Goal: Information Seeking & Learning: Check status

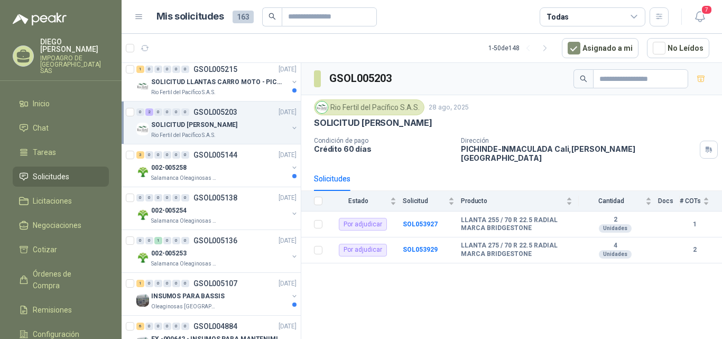
scroll to position [105, 0]
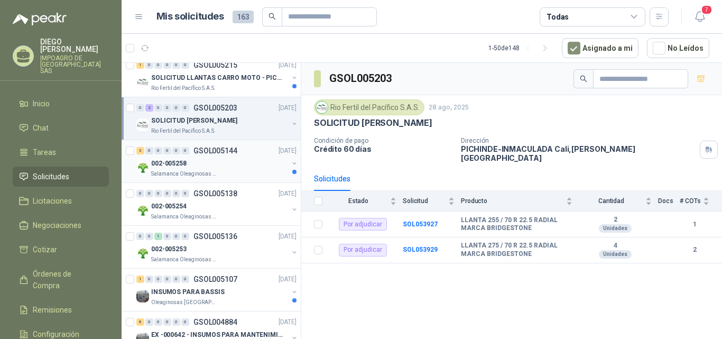
click at [220, 156] on div "3 0 0 0 0 0 GSOL005144 [DATE]" at bounding box center [217, 150] width 162 height 13
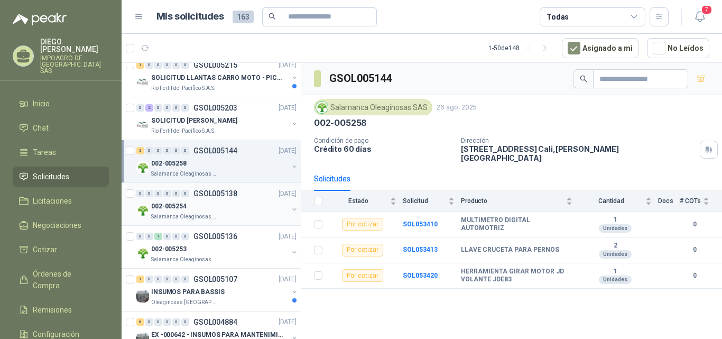
click at [224, 196] on p "GSOL005138" at bounding box center [215, 193] width 44 height 7
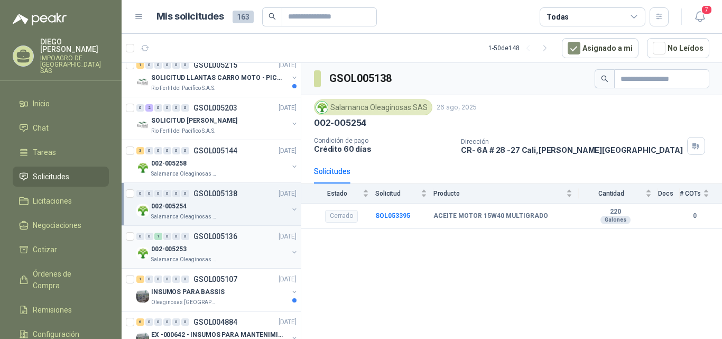
click at [228, 254] on div "002-005253" at bounding box center [219, 249] width 137 height 13
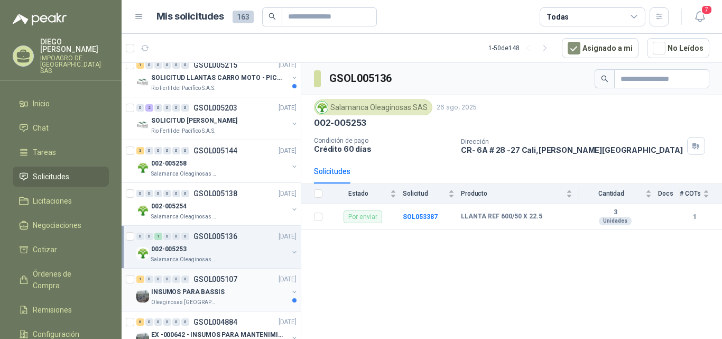
click at [226, 278] on p "GSOL005107" at bounding box center [215, 278] width 44 height 7
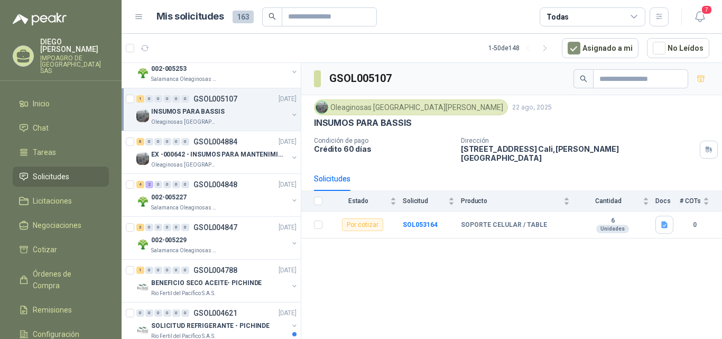
scroll to position [299, 0]
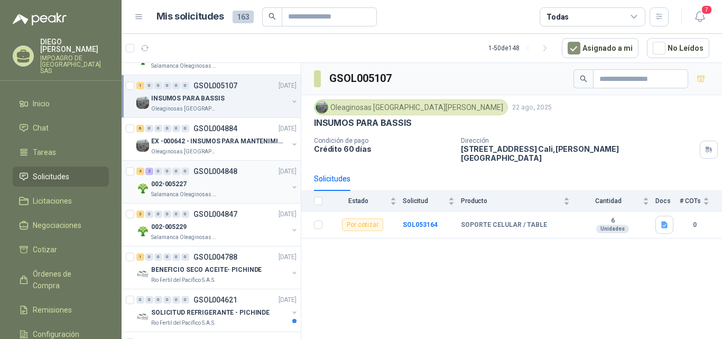
click at [209, 181] on div "002-005227" at bounding box center [219, 184] width 137 height 13
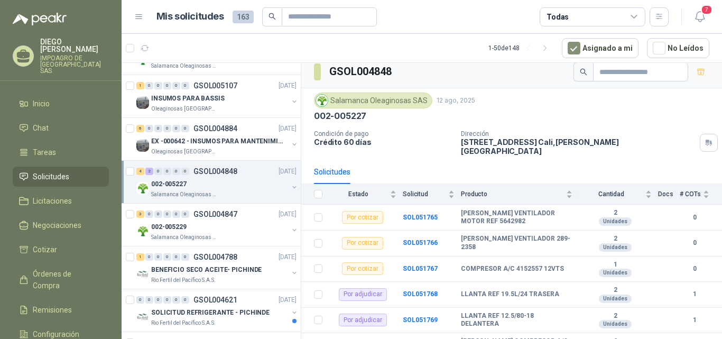
scroll to position [16, 0]
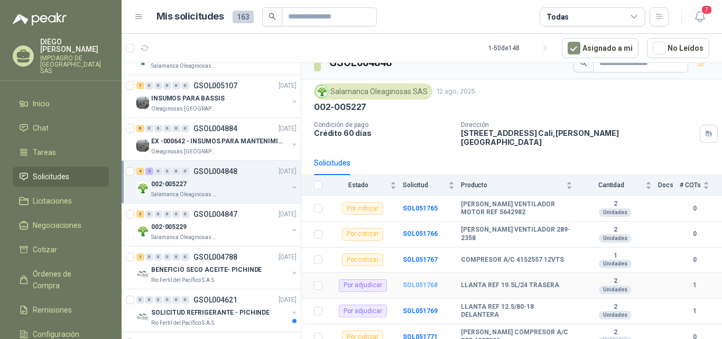
click at [418, 281] on b "SOL051768" at bounding box center [420, 284] width 35 height 7
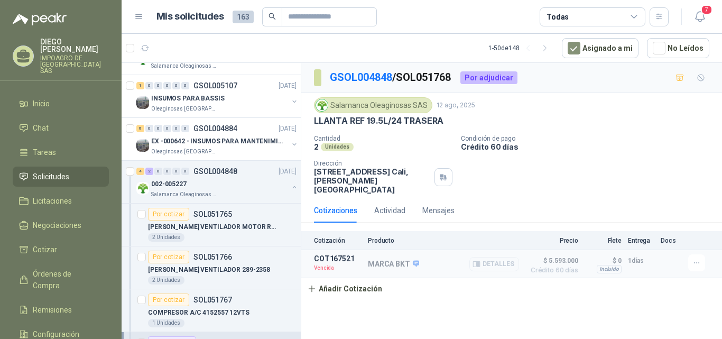
click at [493, 257] on button "Detalles" at bounding box center [494, 264] width 50 height 14
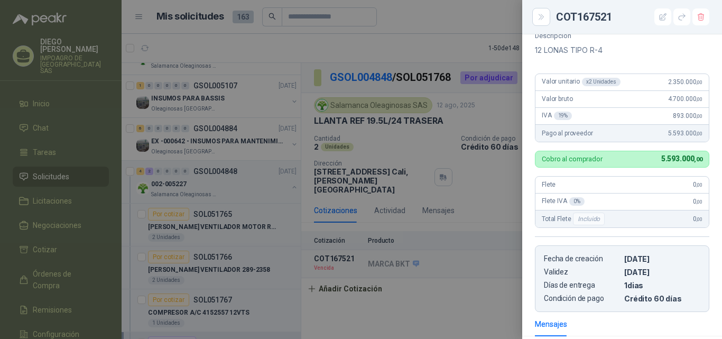
scroll to position [61, 0]
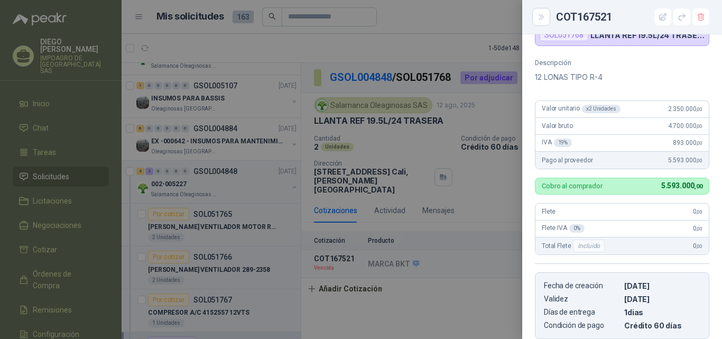
click at [463, 189] on div at bounding box center [361, 169] width 722 height 339
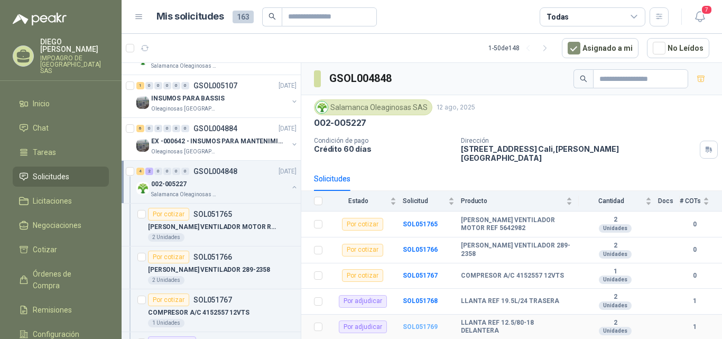
click at [421, 323] on b "SOL051769" at bounding box center [420, 326] width 35 height 7
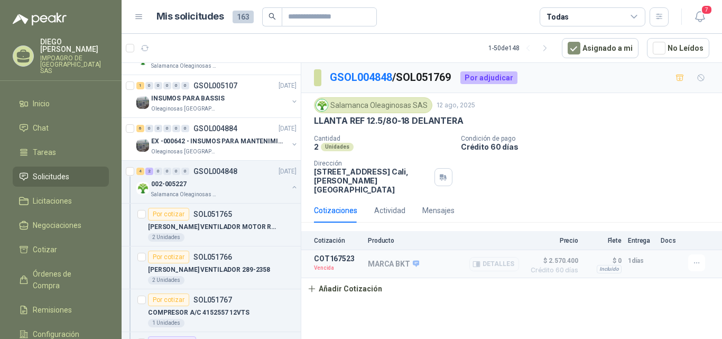
click at [494, 257] on button "Detalles" at bounding box center [494, 264] width 50 height 14
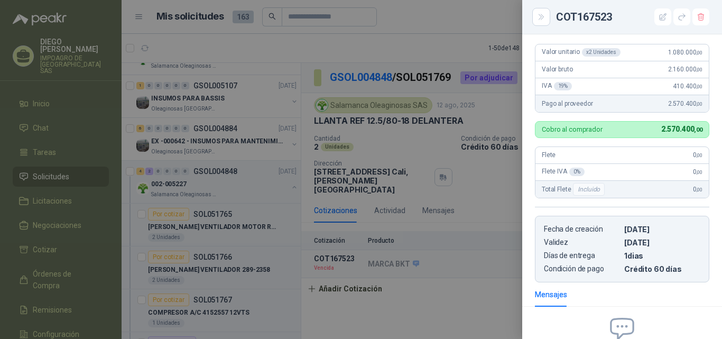
scroll to position [129, 0]
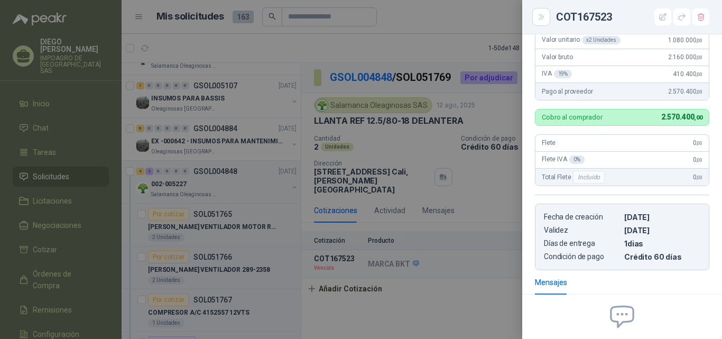
click at [452, 201] on div at bounding box center [361, 169] width 722 height 339
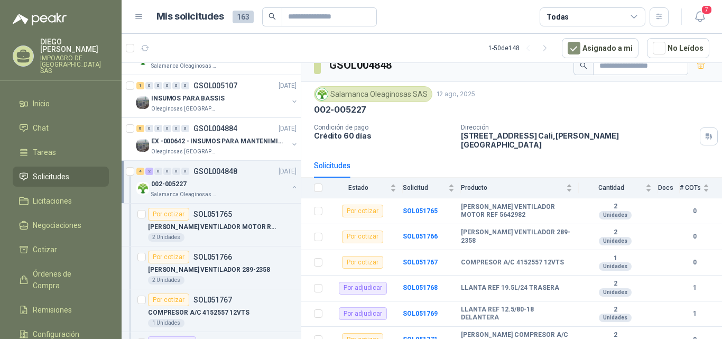
scroll to position [16, 0]
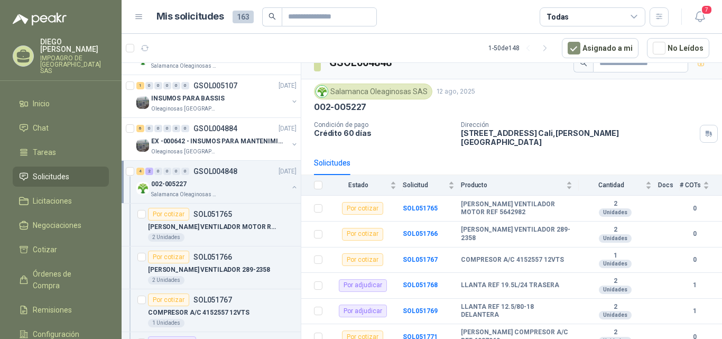
click at [189, 185] on div "002-005227" at bounding box center [219, 184] width 137 height 13
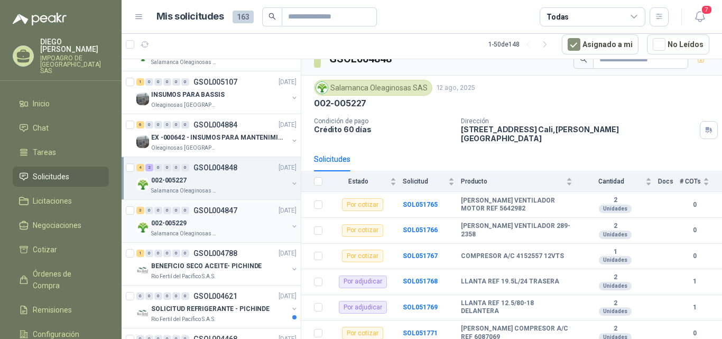
click at [215, 229] on div "002-005229" at bounding box center [219, 223] width 137 height 13
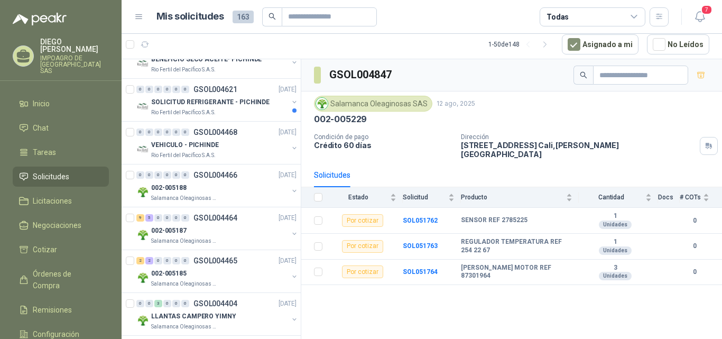
scroll to position [509, 0]
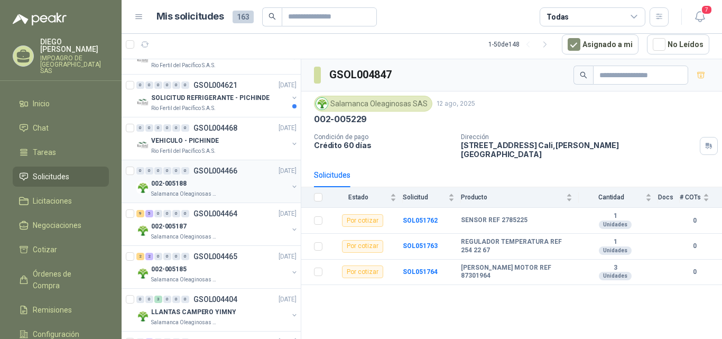
click at [189, 181] on div "002-005188" at bounding box center [219, 183] width 137 height 13
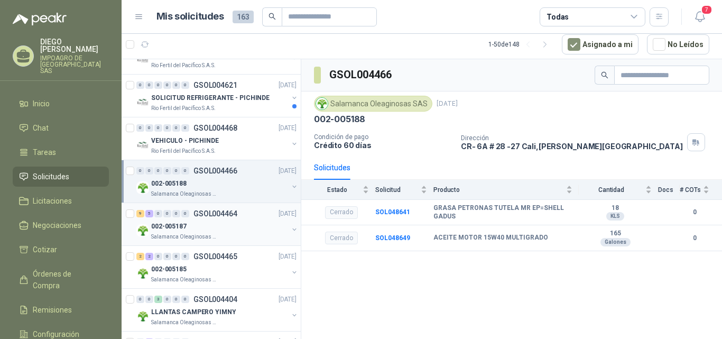
click at [197, 227] on div "002-005187" at bounding box center [219, 226] width 137 height 13
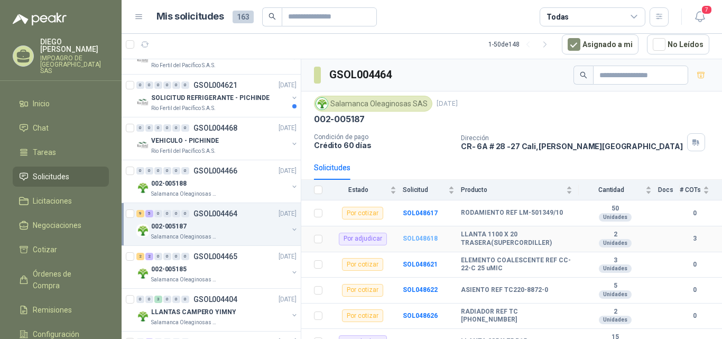
click at [420, 238] on b "SOL048618" at bounding box center [420, 238] width 35 height 7
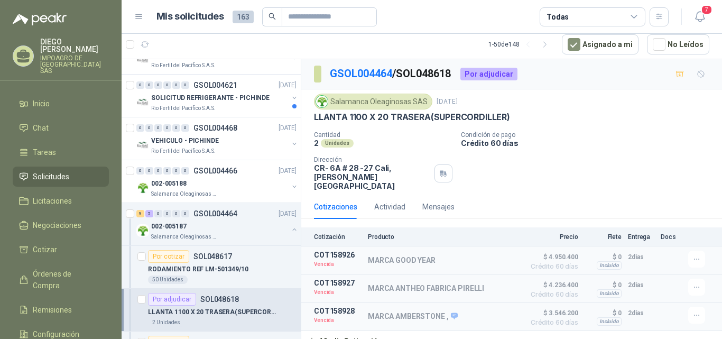
scroll to position [5, 0]
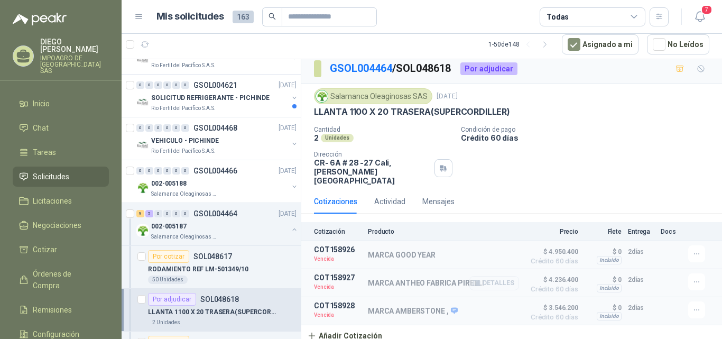
click at [488, 276] on button "Detalles" at bounding box center [494, 283] width 50 height 14
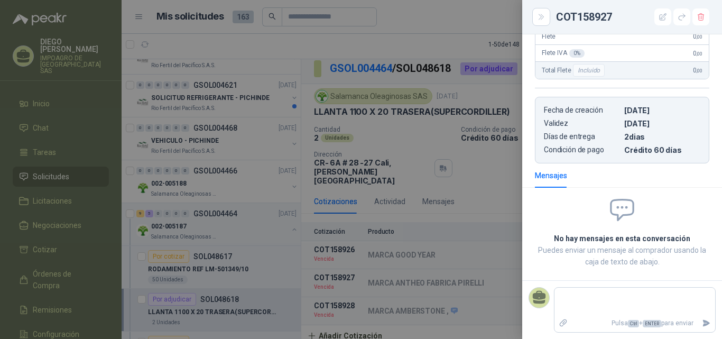
scroll to position [216, 0]
click at [463, 227] on div at bounding box center [361, 169] width 722 height 339
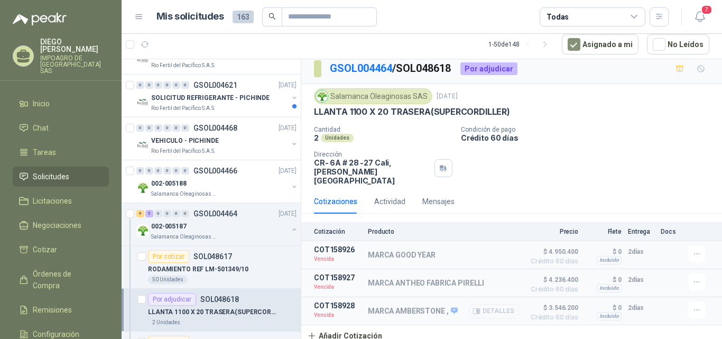
click at [490, 304] on button "Detalles" at bounding box center [494, 311] width 50 height 14
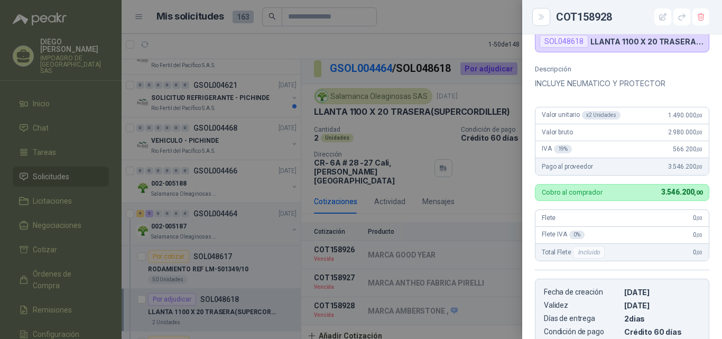
scroll to position [21, 0]
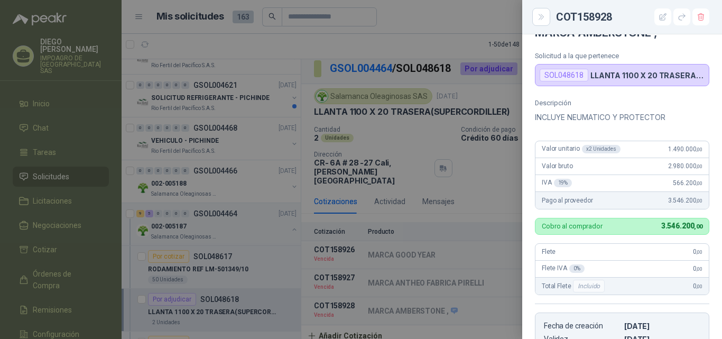
click at [477, 153] on div at bounding box center [361, 169] width 722 height 339
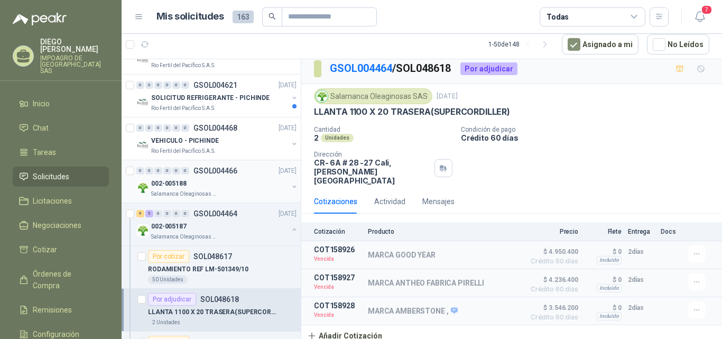
click at [204, 187] on div "002-005188" at bounding box center [219, 183] width 137 height 13
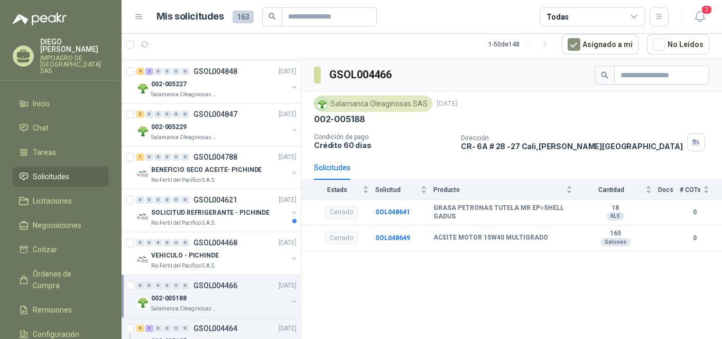
scroll to position [378, 0]
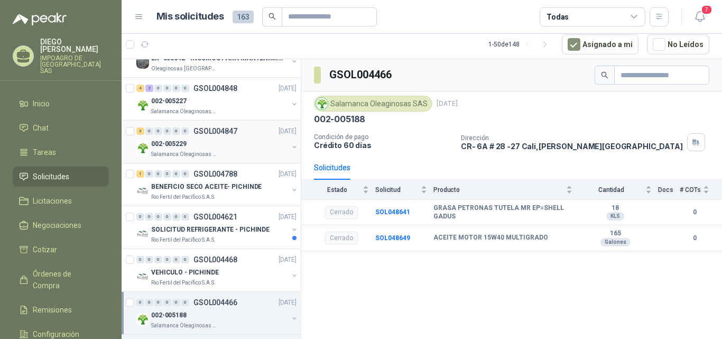
click at [241, 147] on div "002-005229" at bounding box center [219, 143] width 137 height 13
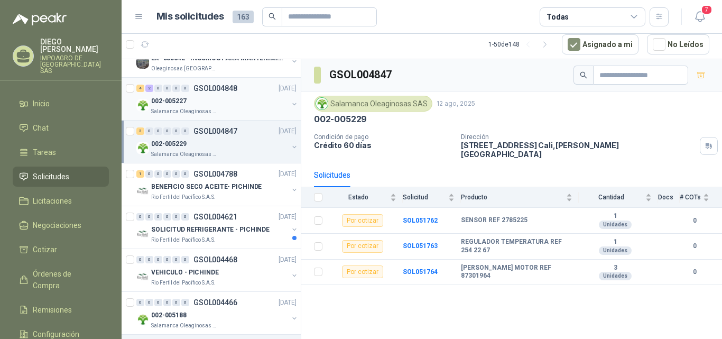
click at [247, 111] on div "Salamanca Oleaginosas SAS" at bounding box center [219, 111] width 137 height 8
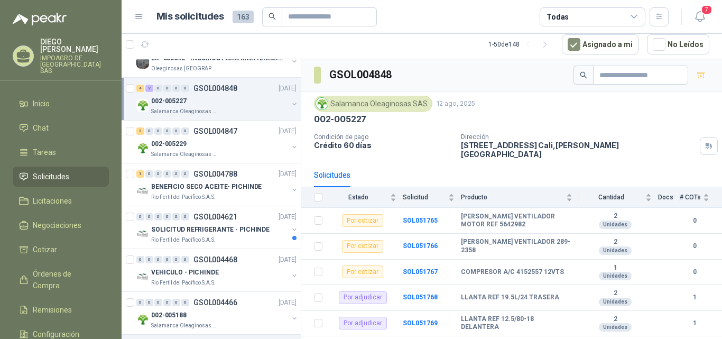
scroll to position [16, 0]
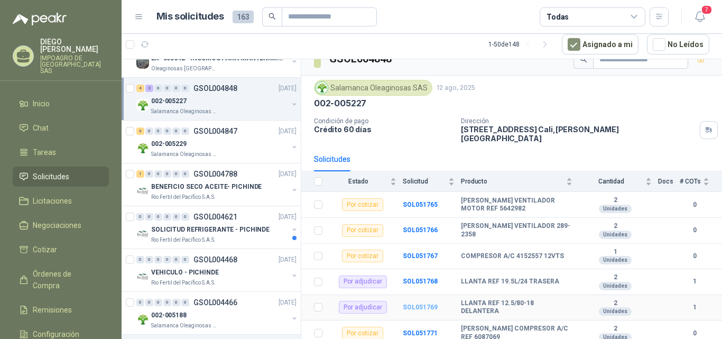
click at [423, 303] on b "SOL051769" at bounding box center [420, 306] width 35 height 7
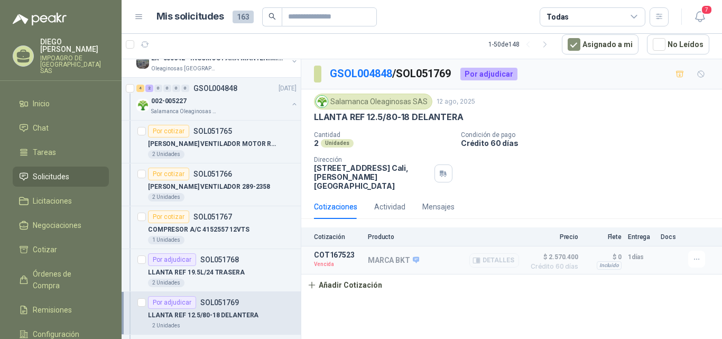
click at [498, 253] on button "Detalles" at bounding box center [494, 260] width 50 height 14
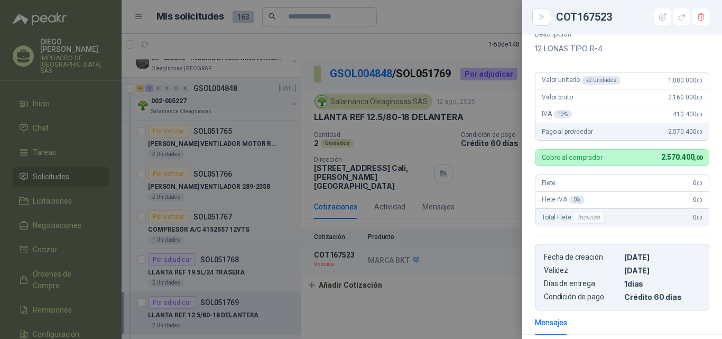
scroll to position [88, 0]
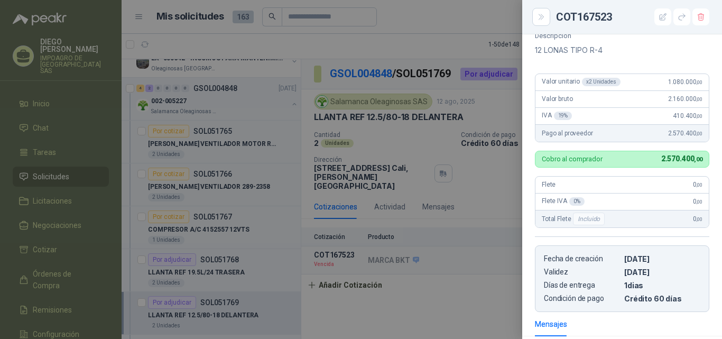
click at [472, 150] on div at bounding box center [361, 169] width 722 height 339
